Goal: Transaction & Acquisition: Purchase product/service

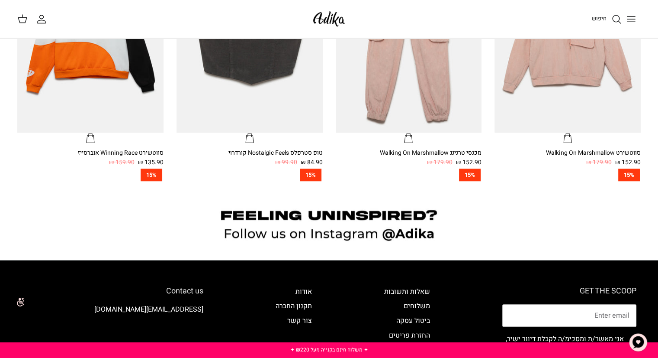
scroll to position [648, 0]
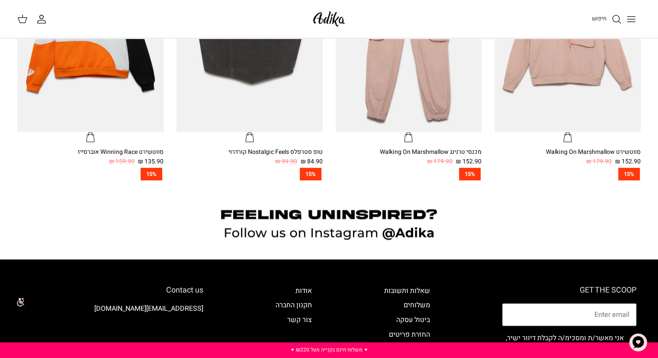
click at [627, 18] on icon "Toggle menu" at bounding box center [631, 19] width 10 height 10
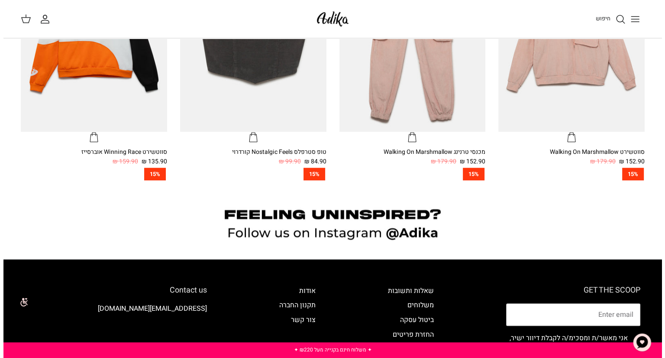
scroll to position [651, 0]
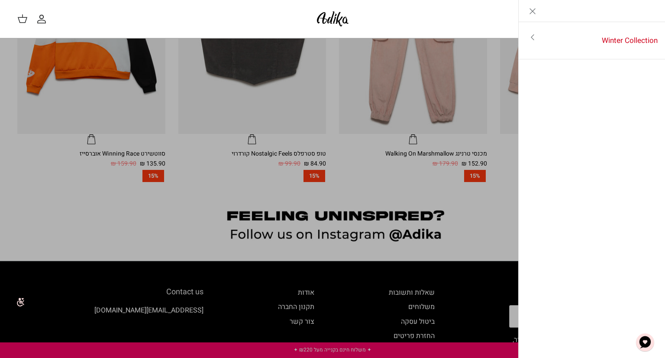
click at [535, 33] on icon "Toggle menu" at bounding box center [532, 37] width 10 height 10
click at [647, 12] on icon "Left" at bounding box center [651, 11] width 10 height 10
click at [534, 11] on icon "Close" at bounding box center [532, 11] width 10 height 10
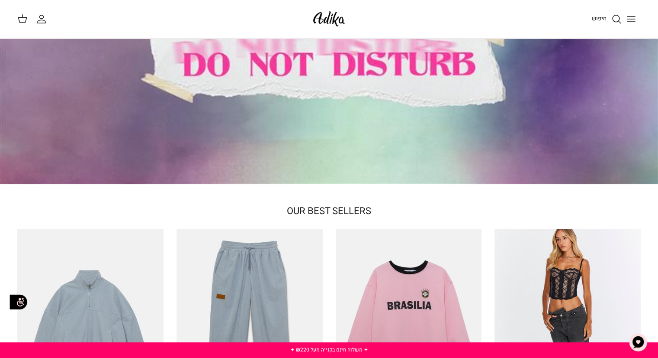
scroll to position [0, 0]
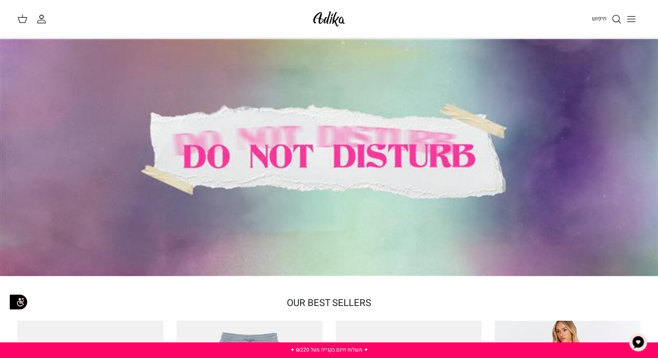
click at [326, 23] on img at bounding box center [329, 19] width 37 height 20
click at [633, 23] on icon "Toggle menu" at bounding box center [631, 19] width 10 height 10
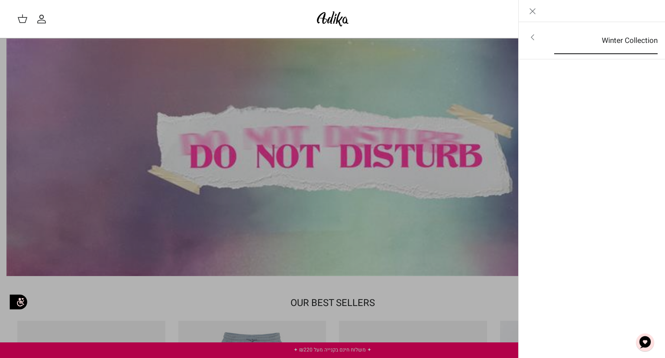
click at [619, 37] on link "Winter Collection" at bounding box center [605, 40] width 119 height 27
click at [617, 37] on link "לכל הפריטים" at bounding box center [592, 38] width 138 height 22
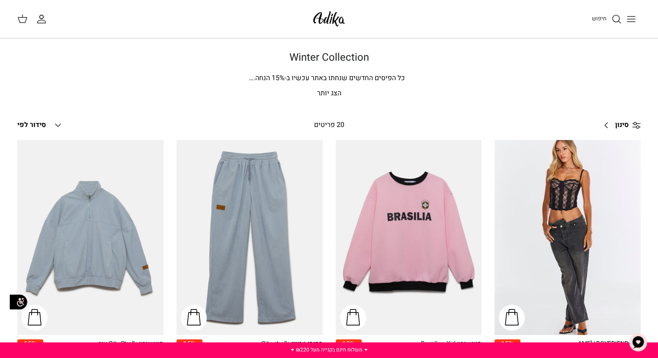
click at [329, 92] on p "הצג יותר" at bounding box center [329, 93] width 606 height 11
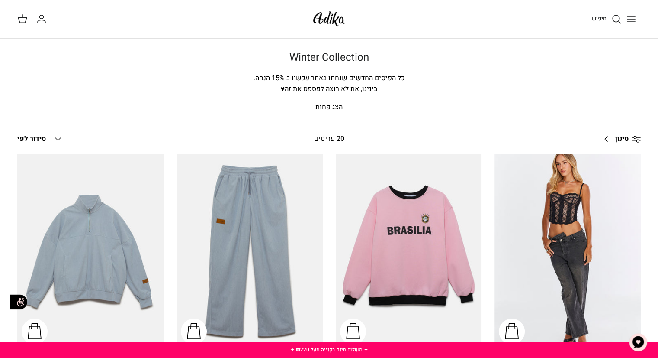
click at [618, 139] on span "סינון" at bounding box center [622, 138] width 13 height 11
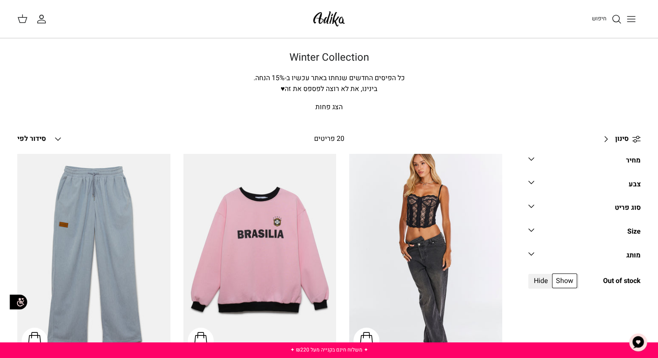
click at [638, 16] on button "Toggle menu" at bounding box center [631, 19] width 19 height 19
